Goal: Transaction & Acquisition: Purchase product/service

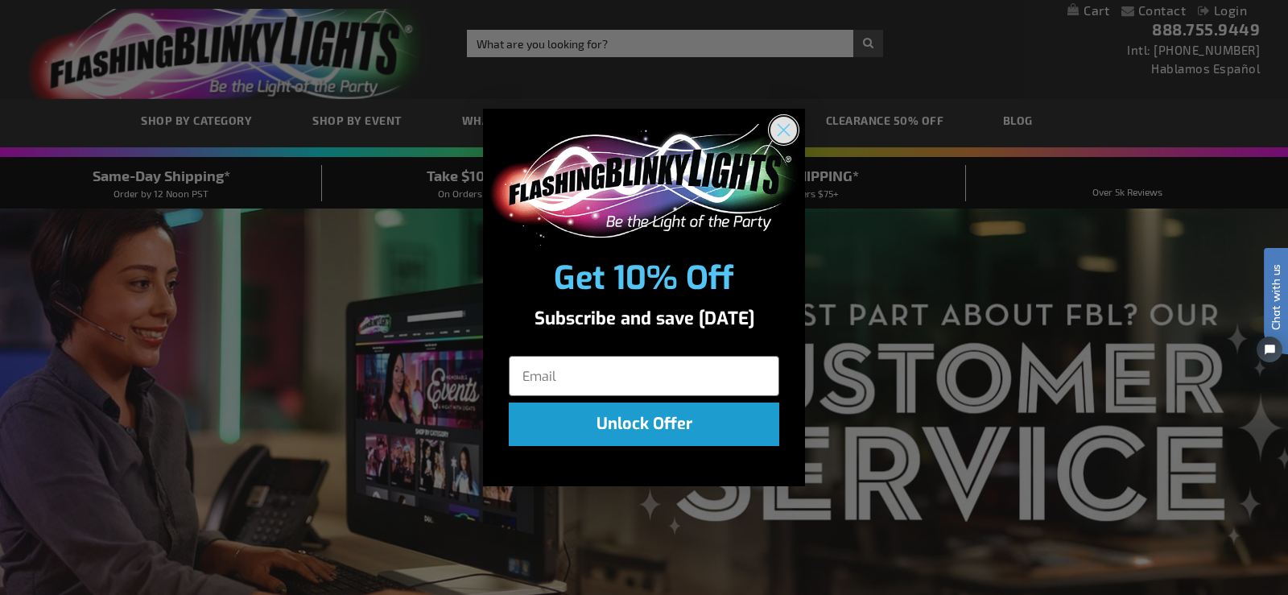
click at [786, 128] on icon "Close dialog" at bounding box center [783, 130] width 11 height 11
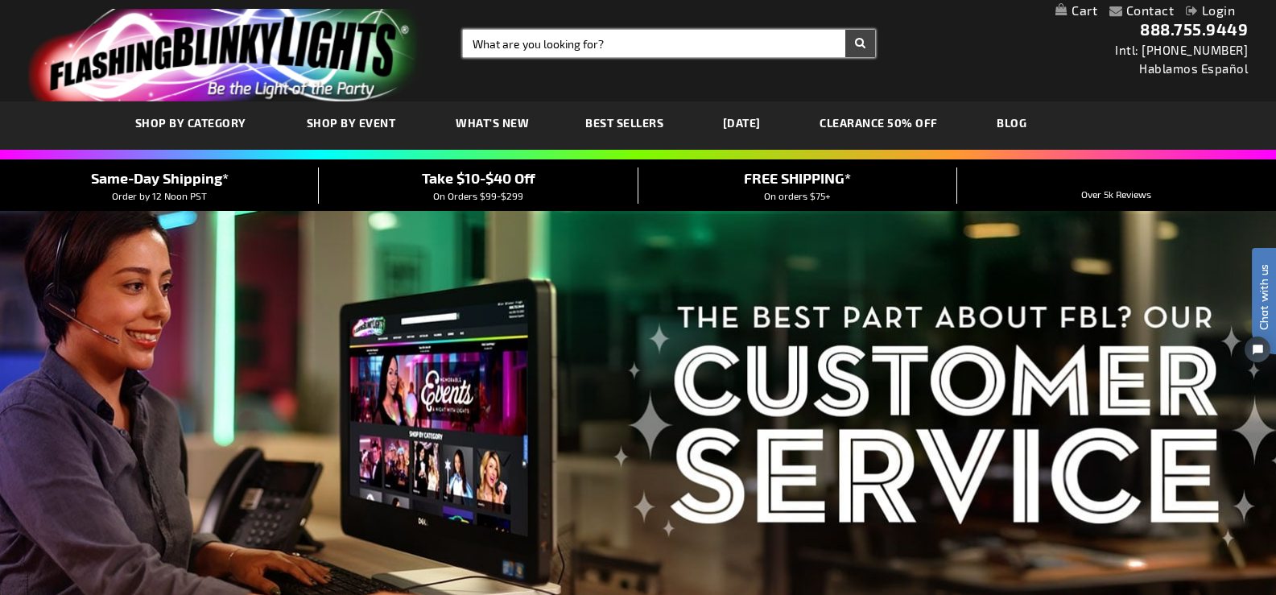
click at [528, 46] on input "Search" at bounding box center [669, 43] width 412 height 27
type input "snowflake wand"
click at [845, 30] on button "Search" at bounding box center [860, 43] width 30 height 27
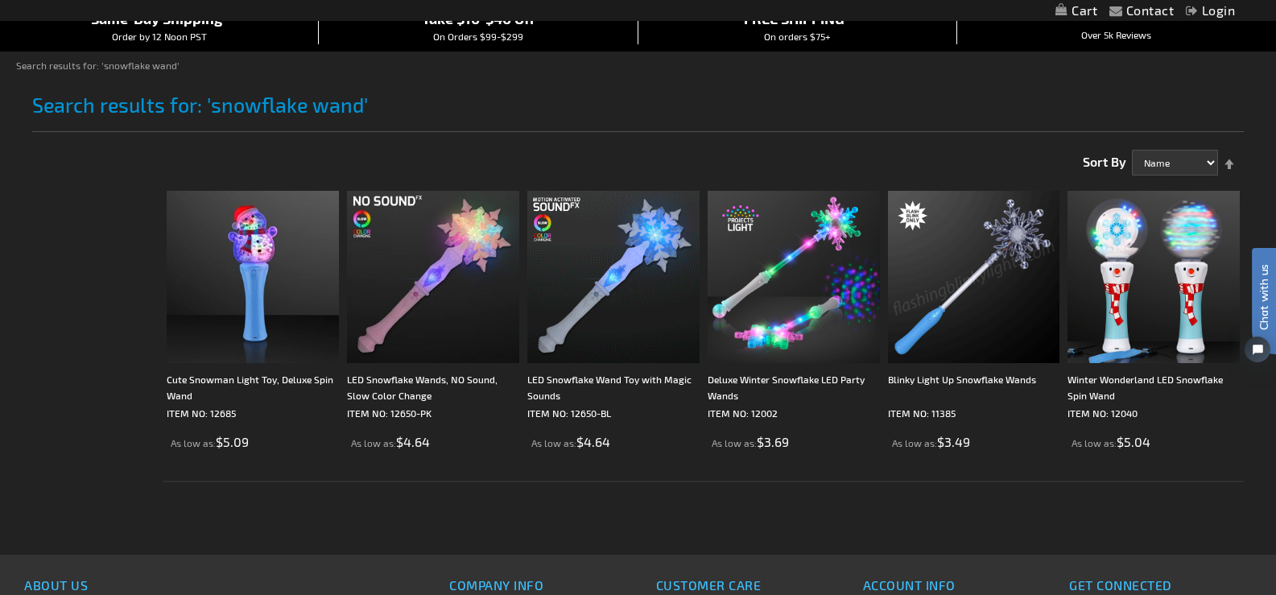
scroll to position [161, 0]
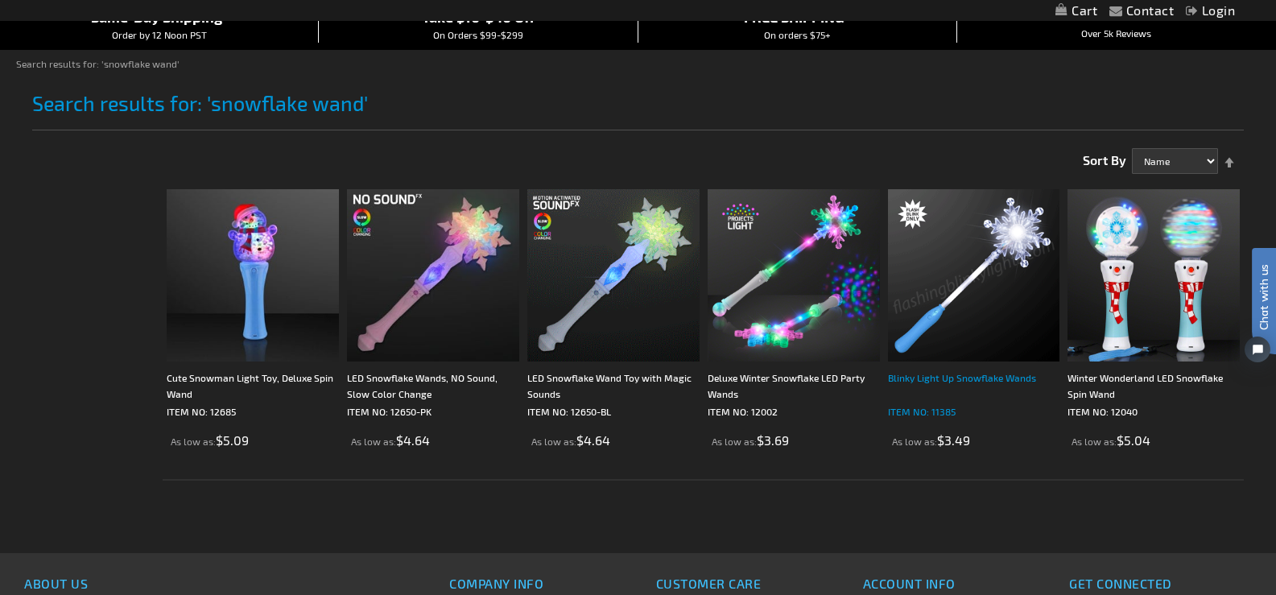
click at [968, 374] on div "Blinky Light Up Snowflake Wands" at bounding box center [974, 386] width 172 height 32
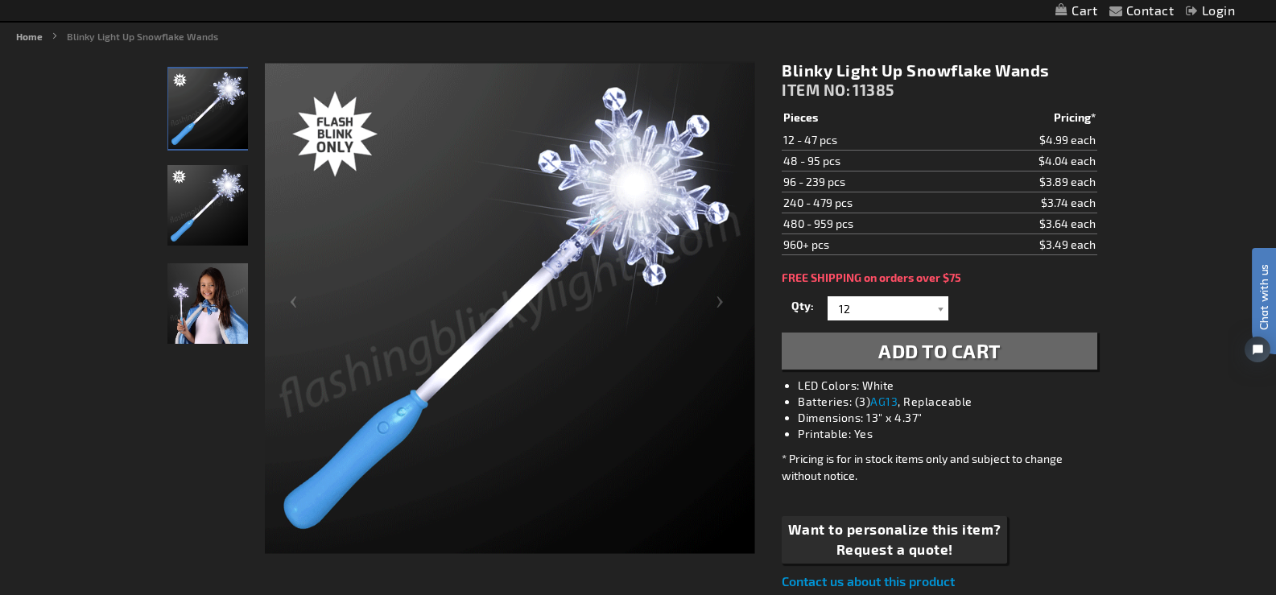
scroll to position [161, 0]
